Goal: Task Accomplishment & Management: Manage account settings

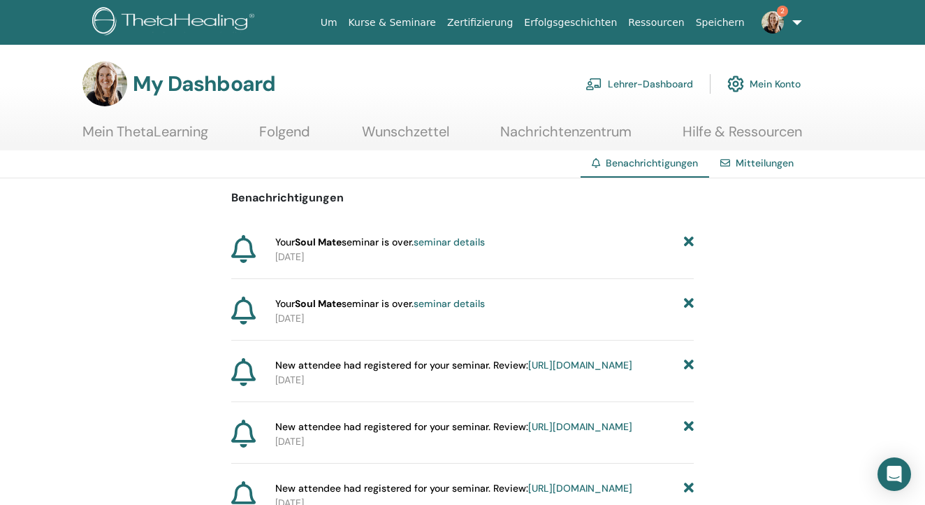
click at [686, 238] on icon at bounding box center [689, 242] width 10 height 15
click at [690, 248] on icon at bounding box center [689, 242] width 10 height 15
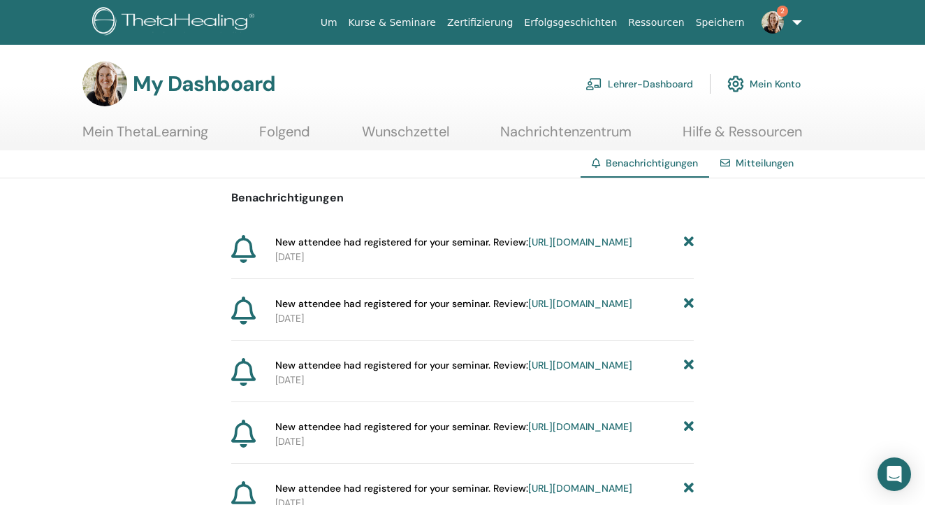
click at [528, 248] on link "https://member.thetahealing.com/instructor/seminar/369365/attendees" at bounding box center [580, 241] width 104 height 13
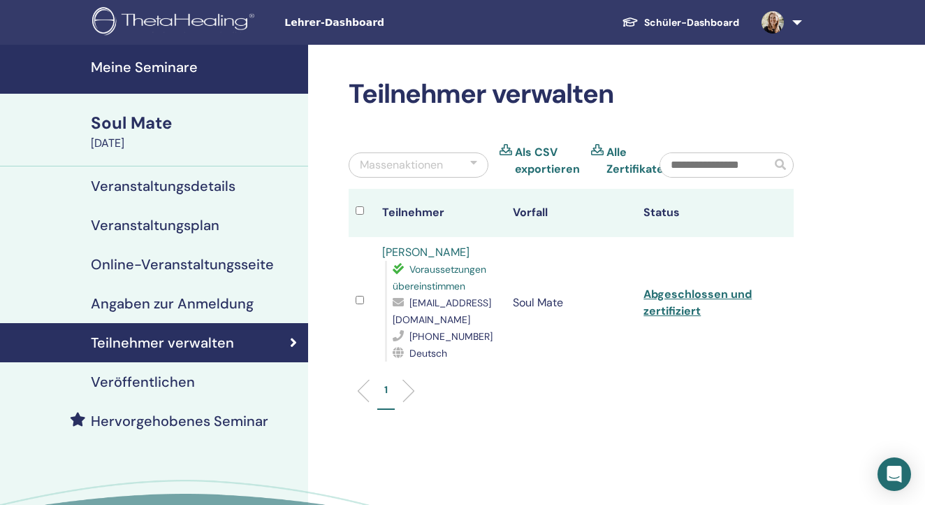
click at [796, 18] on link at bounding box center [778, 22] width 57 height 45
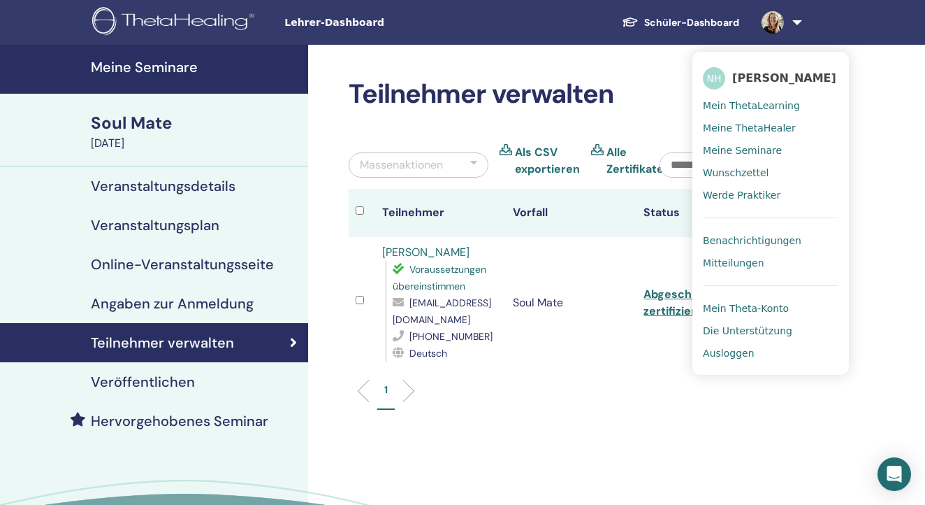
click at [753, 237] on span "Benachrichtigungen" at bounding box center [752, 240] width 99 height 13
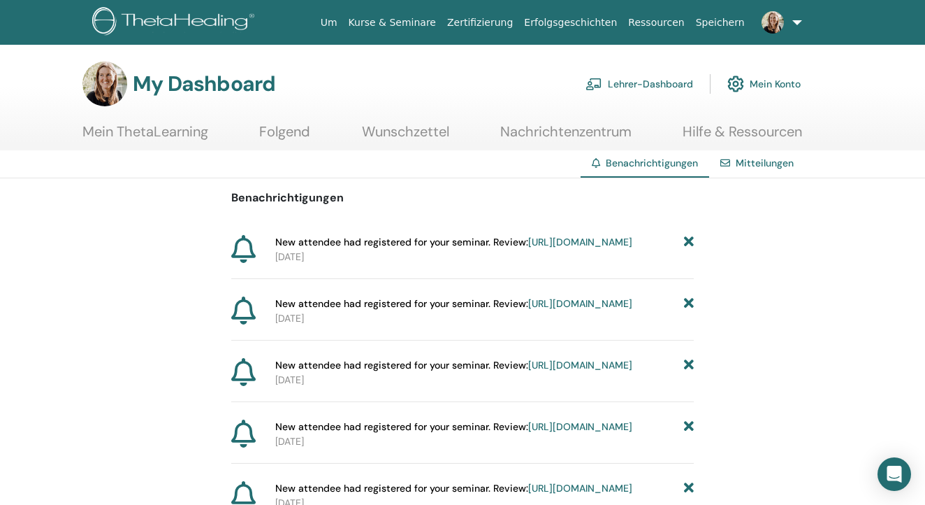
click at [686, 242] on icon at bounding box center [689, 242] width 10 height 15
click at [528, 248] on link "[URL][DOMAIN_NAME]" at bounding box center [580, 241] width 104 height 13
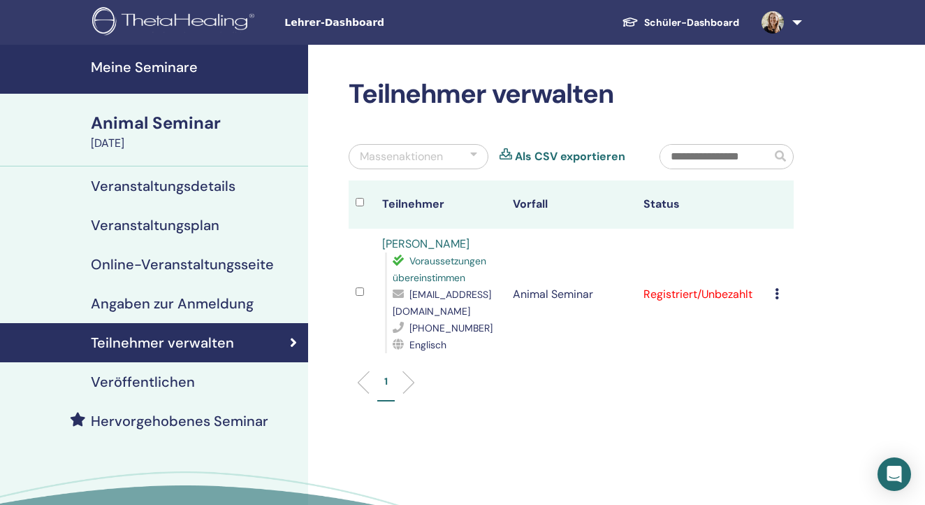
click at [792, 23] on link at bounding box center [778, 22] width 57 height 45
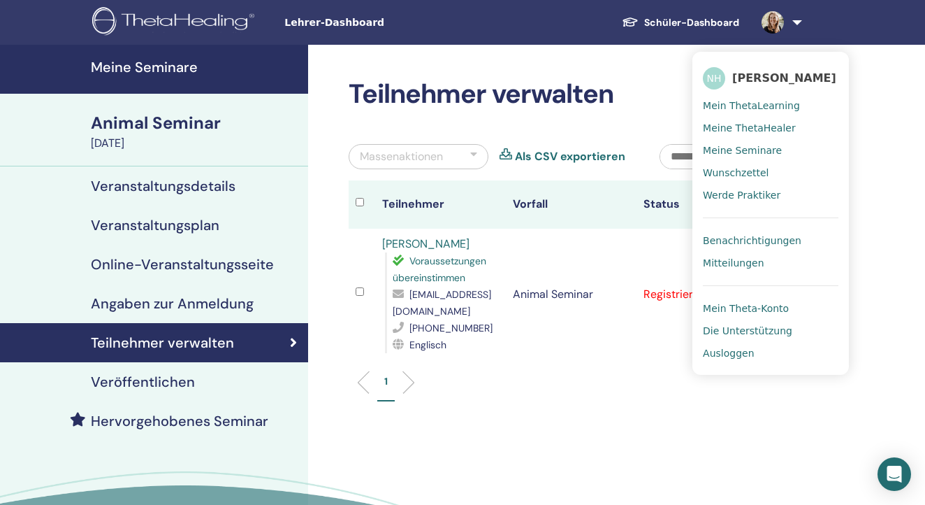
click at [755, 240] on span "Benachrichtigungen" at bounding box center [752, 240] width 99 height 13
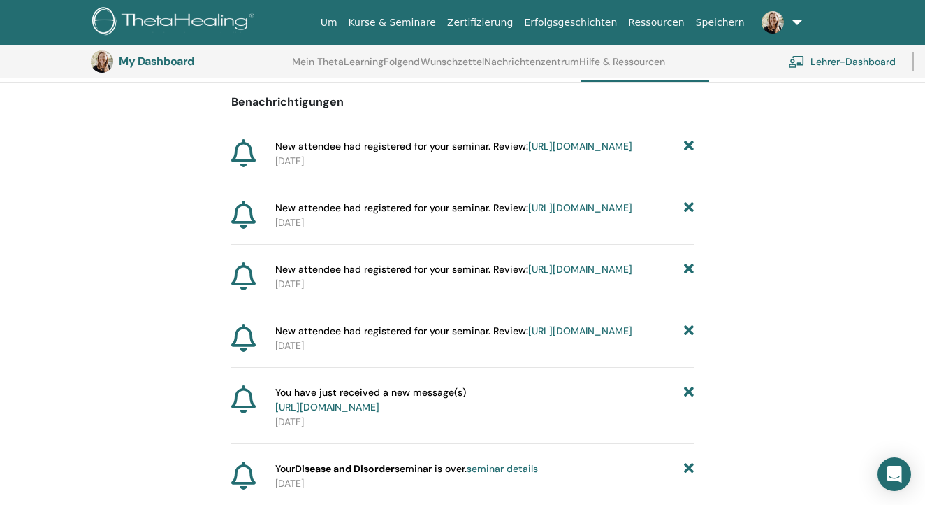
scroll to position [140, 1]
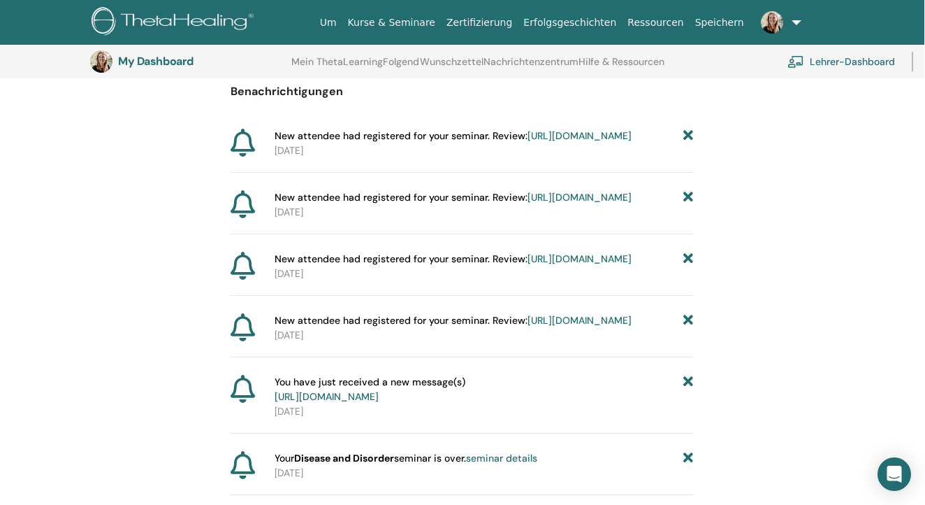
click at [459, 266] on span "New attendee had registered for your seminar. Review: https://member.thetaheali…" at bounding box center [453, 259] width 357 height 15
click at [528, 265] on link "https://member.thetahealing.com/instructor/seminar/369429/attendees" at bounding box center [580, 258] width 104 height 13
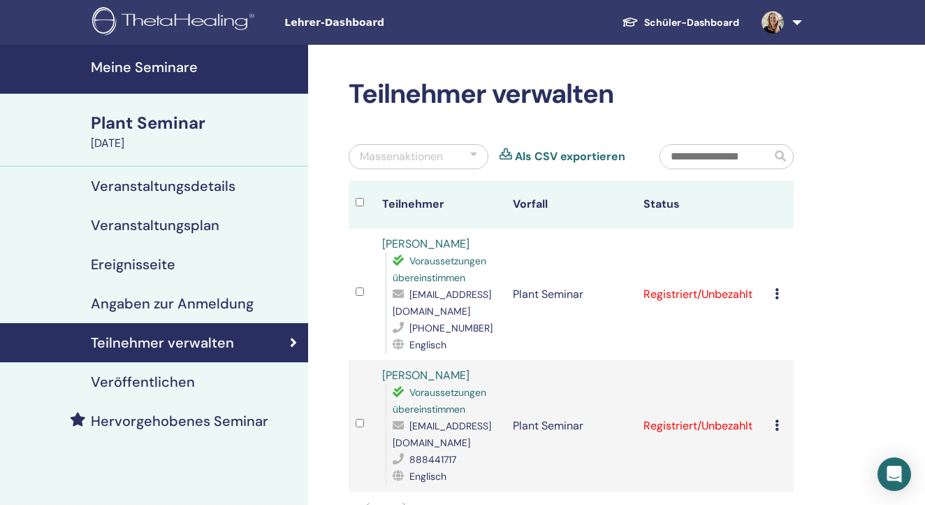
click at [795, 15] on link at bounding box center [778, 22] width 57 height 45
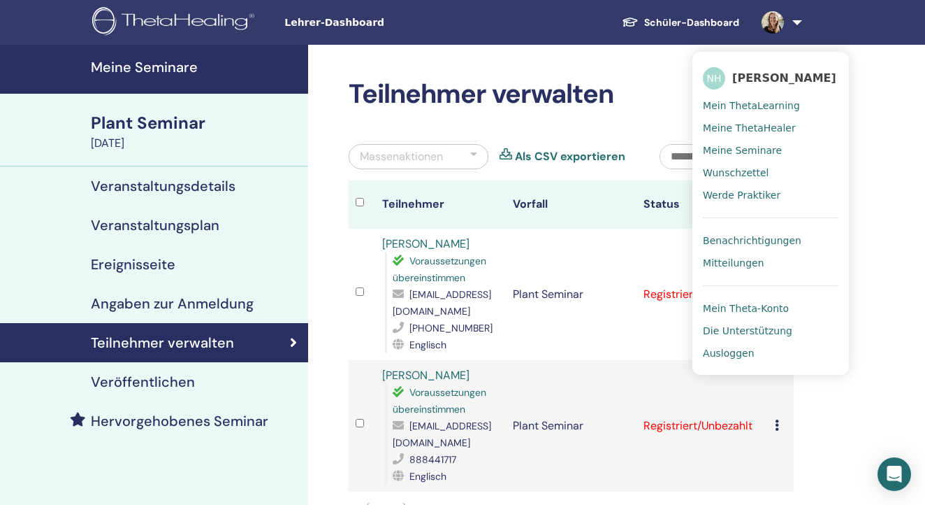
click at [760, 239] on span "Benachrichtigungen" at bounding box center [752, 240] width 99 height 13
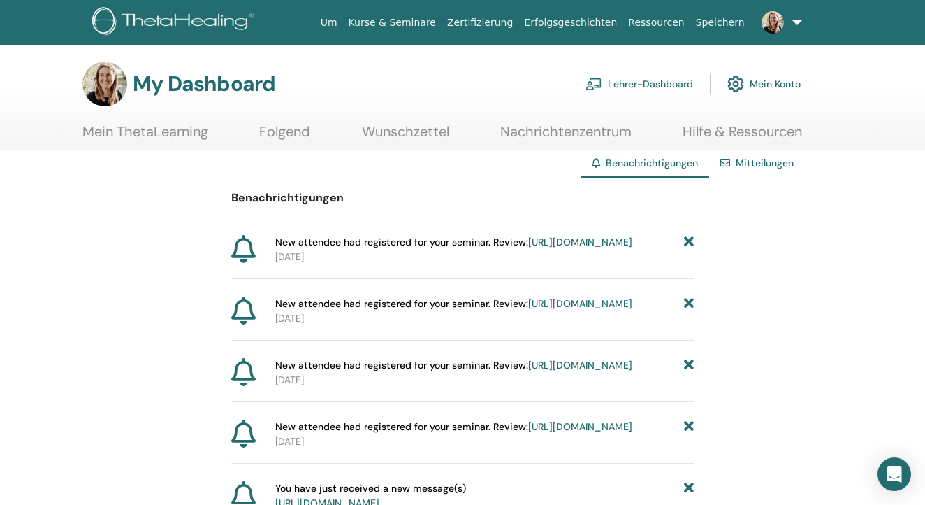
click at [643, 166] on span "Benachrichtigungen" at bounding box center [652, 163] width 92 height 13
click at [753, 157] on link "Mitteilungen" at bounding box center [765, 163] width 58 height 13
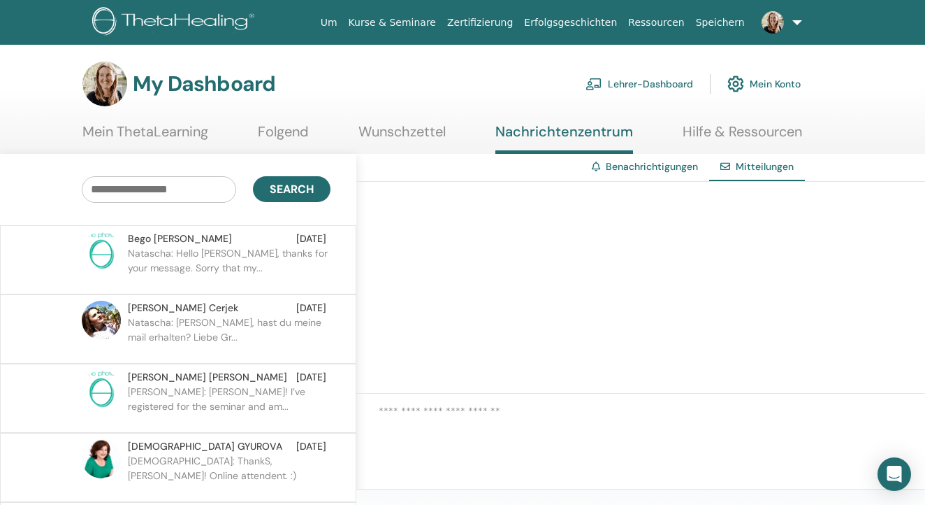
click at [639, 84] on link "Lehrer-Dashboard" at bounding box center [640, 83] width 108 height 31
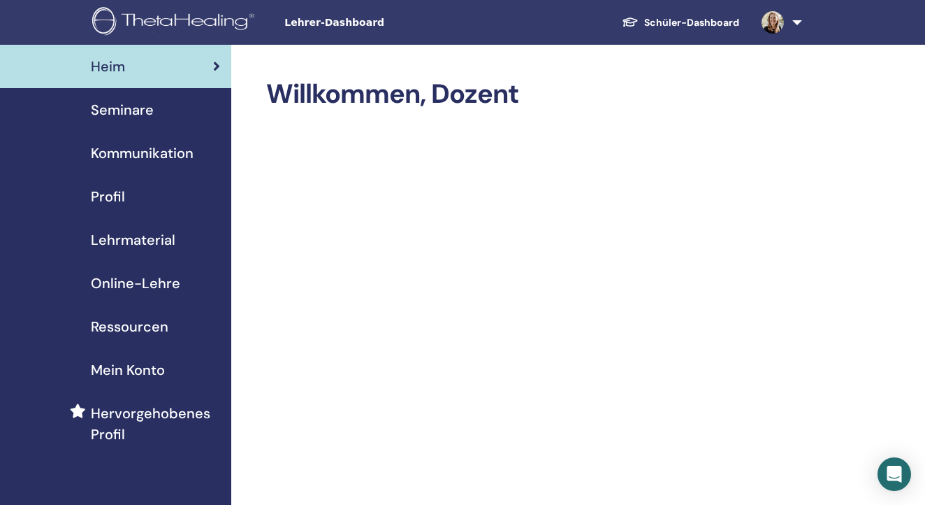
click at [98, 110] on span "Seminare" at bounding box center [122, 109] width 63 height 21
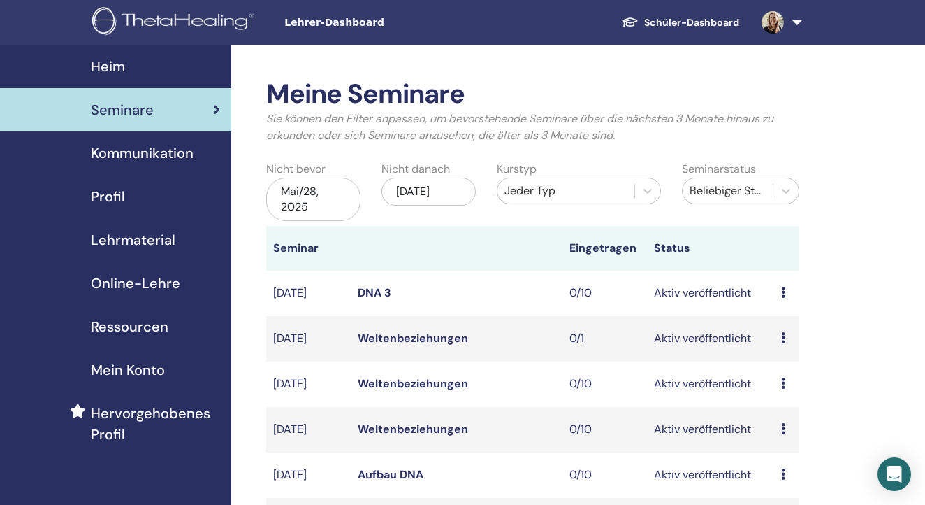
click at [339, 201] on div "Mai/28, 2025" at bounding box center [313, 198] width 94 height 43
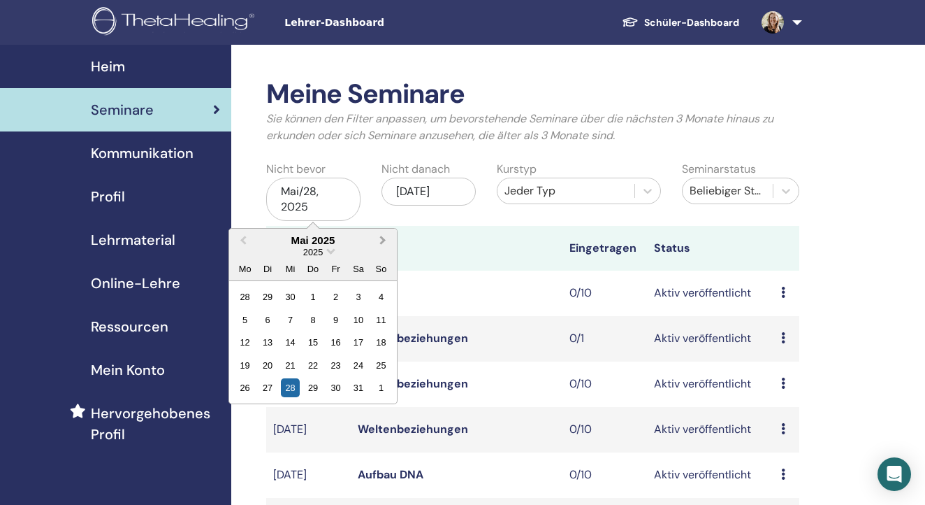
click at [374, 240] on button "Next Month" at bounding box center [384, 241] width 22 height 22
click at [304, 386] on div "28" at bounding box center [312, 387] width 19 height 19
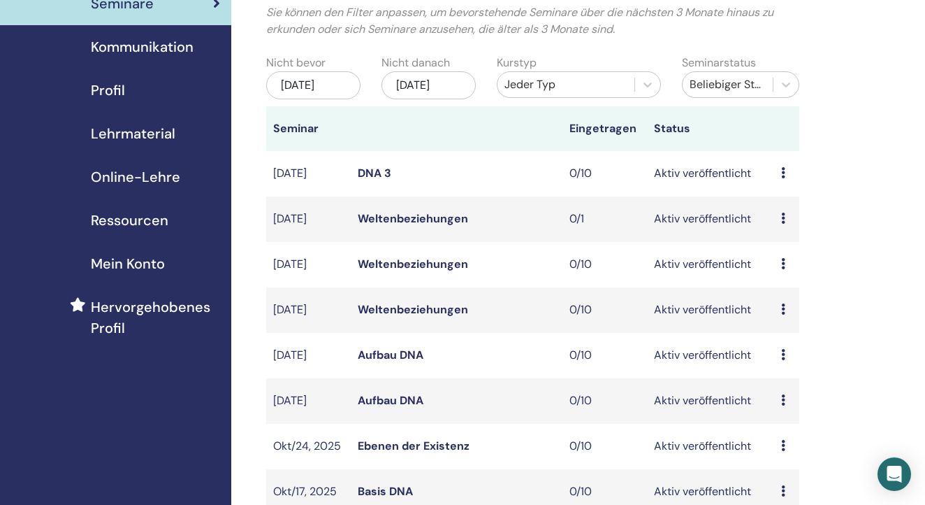
scroll to position [102, 0]
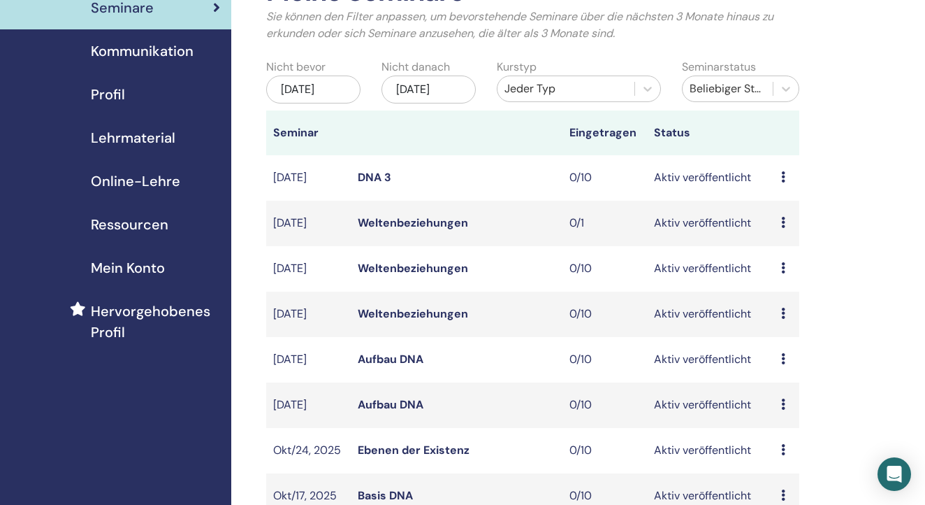
click at [423, 87] on div "Nov/28, 2025" at bounding box center [429, 89] width 94 height 28
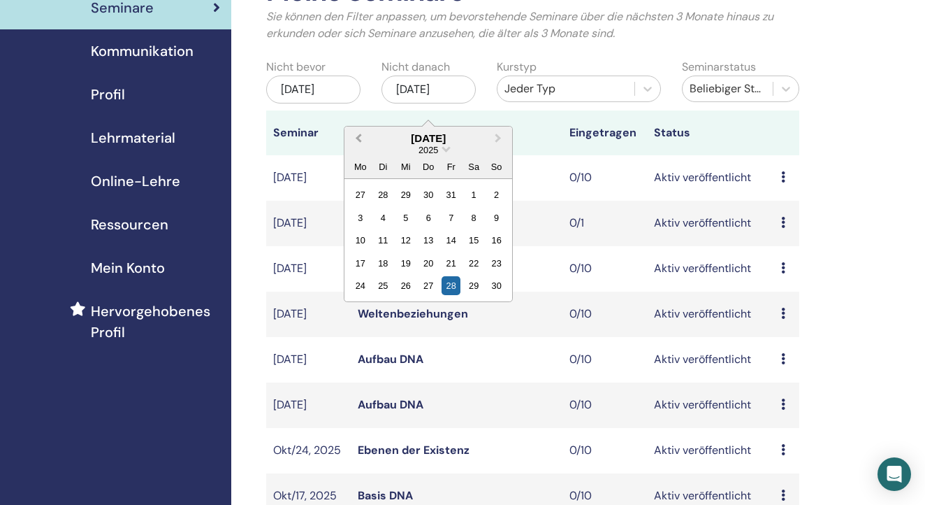
click at [358, 136] on span "Previous Month" at bounding box center [358, 138] width 0 height 15
click at [433, 239] on div "18" at bounding box center [428, 240] width 19 height 19
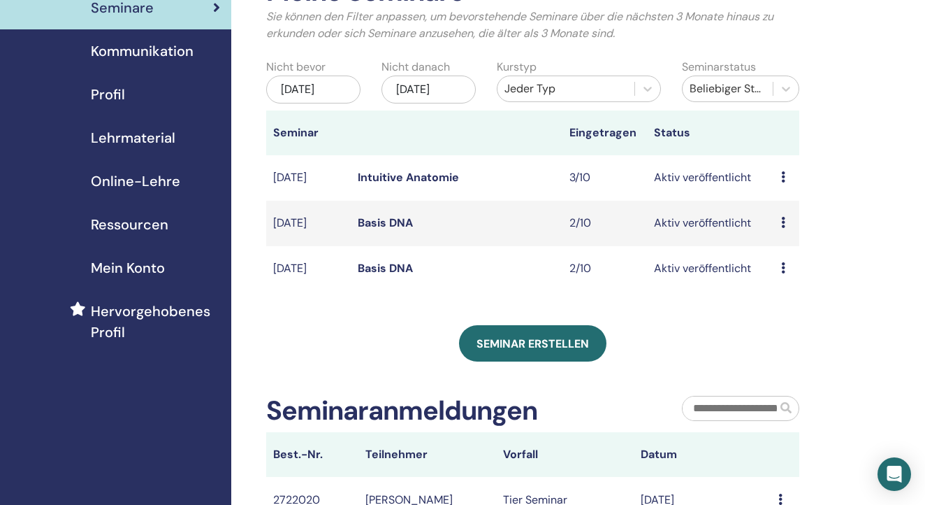
click at [377, 275] on link "Basis DNA" at bounding box center [385, 268] width 55 height 15
click at [391, 226] on link "Basis DNA" at bounding box center [385, 222] width 55 height 15
click at [389, 275] on link "Basis DNA" at bounding box center [385, 268] width 55 height 15
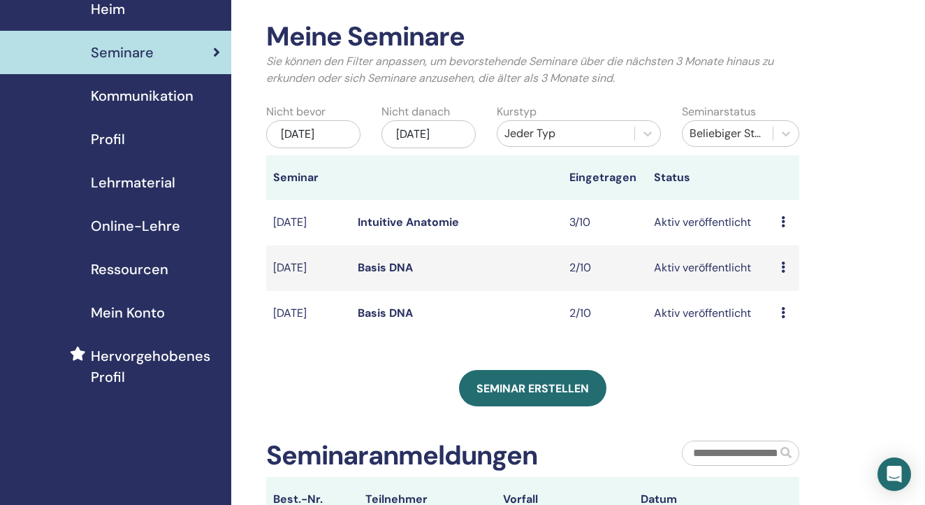
scroll to position [55, 0]
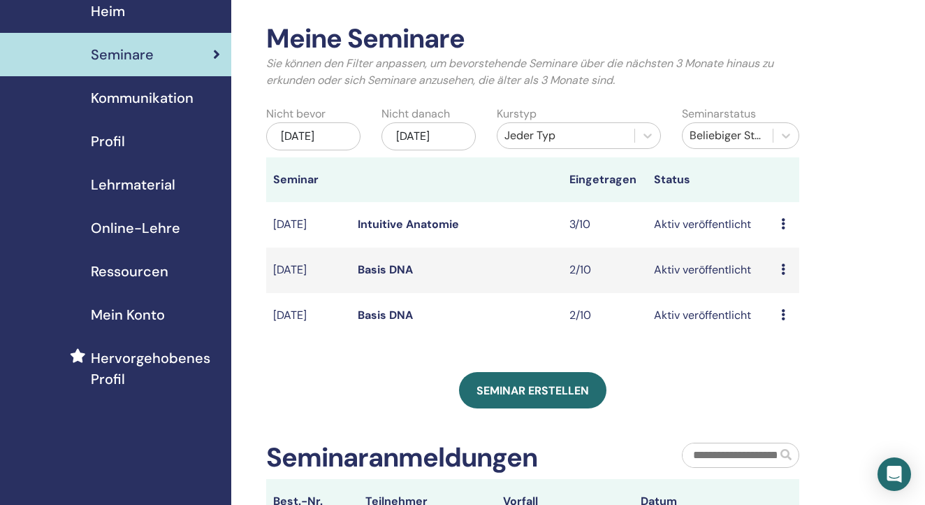
click at [783, 275] on icon at bounding box center [783, 268] width 4 height 11
click at [781, 327] on link "Teilnehmer" at bounding box center [790, 329] width 57 height 15
click at [784, 320] on icon at bounding box center [783, 314] width 4 height 11
click at [792, 375] on link "Teilnehmer" at bounding box center [790, 375] width 57 height 15
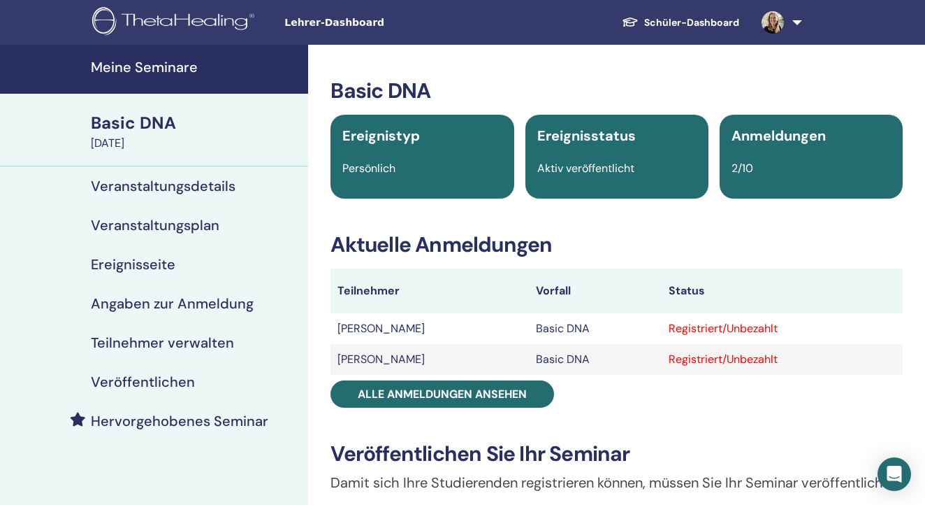
click at [795, 20] on link at bounding box center [778, 22] width 57 height 45
